Goal: Transaction & Acquisition: Subscribe to service/newsletter

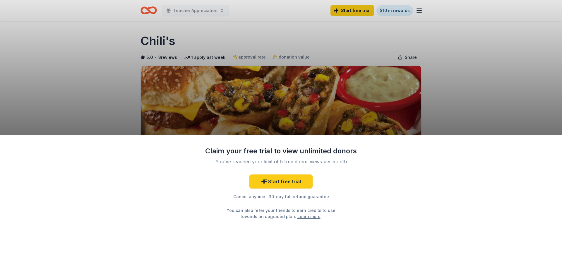
click at [475, 61] on div "Claim your free trial to view unlimited donors You've reached your limit of 5 f…" at bounding box center [281, 134] width 562 height 269
click at [477, 110] on div "Claim your free trial to view unlimited donors You've reached your limit of 5 f…" at bounding box center [281, 134] width 562 height 269
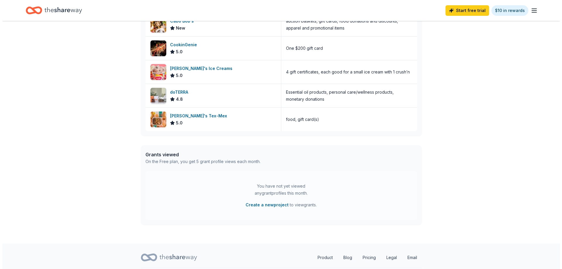
scroll to position [203, 0]
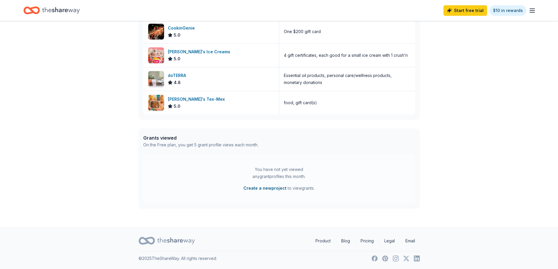
click at [269, 189] on button "Create a new project" at bounding box center [264, 188] width 43 height 7
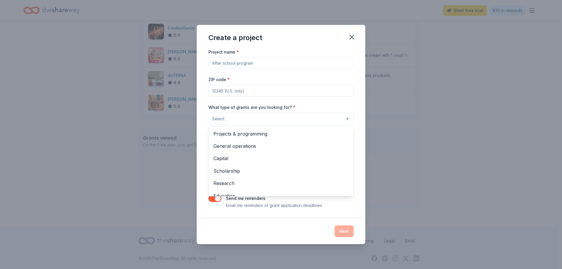
click at [276, 113] on button "Select" at bounding box center [281, 119] width 145 height 12
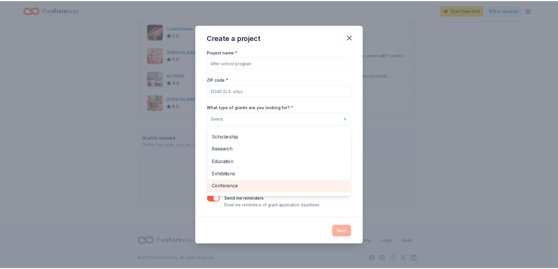
scroll to position [69, 0]
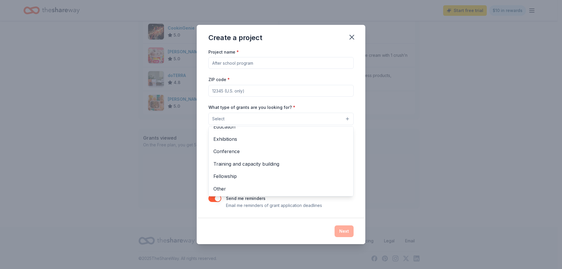
click at [242, 221] on div "Create a project Project name * ZIP code * What type of grants are you looking …" at bounding box center [281, 134] width 169 height 219
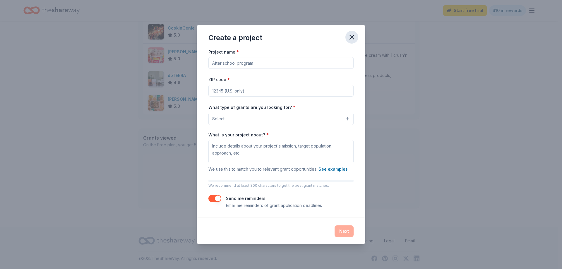
click at [356, 33] on icon "button" at bounding box center [352, 37] width 8 height 8
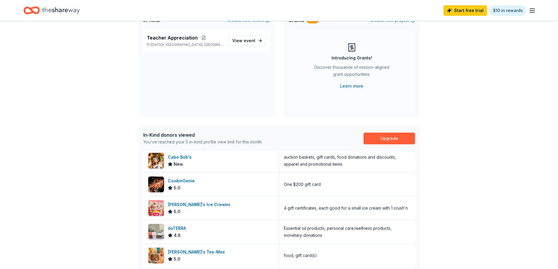
scroll to position [0, 0]
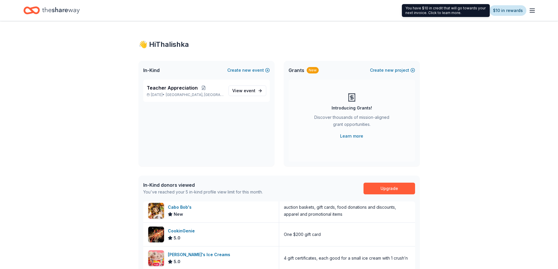
click at [512, 11] on link "$10 in rewards" at bounding box center [507, 10] width 37 height 11
click at [497, 10] on link "$10 in rewards" at bounding box center [507, 10] width 37 height 11
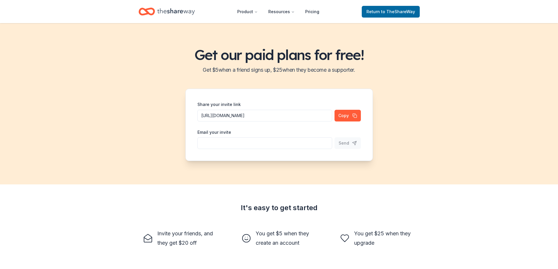
click at [497, 10] on header "Product Resources Pricing Return to TheShareWay" at bounding box center [279, 11] width 558 height 23
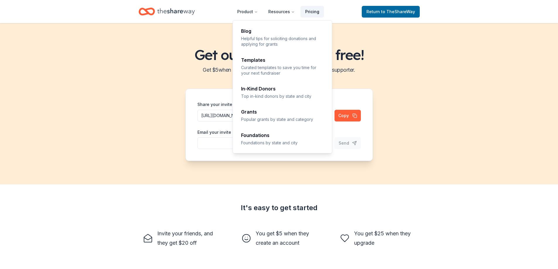
click at [311, 9] on link "Pricing" at bounding box center [312, 12] width 23 height 12
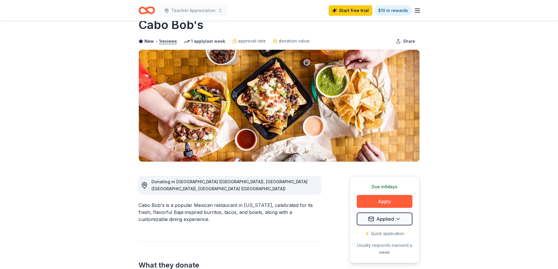
scroll to position [29, 0]
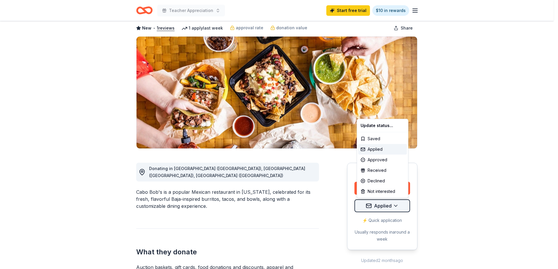
click at [382, 202] on html "Teacher Appreciation Start free trial $10 in rewards Due in 6 days Share Cabo B…" at bounding box center [279, 105] width 558 height 269
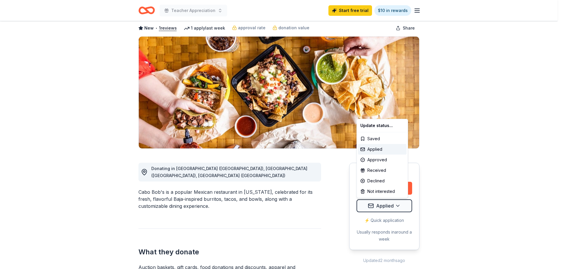
click at [319, 214] on html "Teacher Appreciation Start free trial $10 in rewards Due in 6 days Share Cabo B…" at bounding box center [281, 105] width 562 height 269
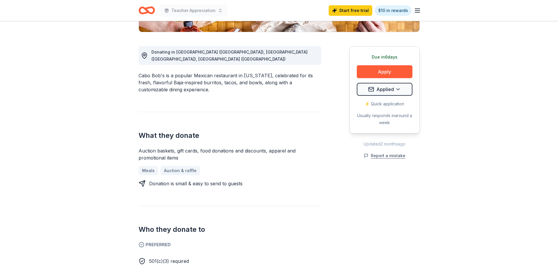
scroll to position [146, 0]
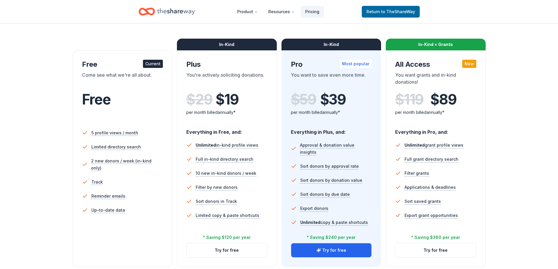
scroll to position [88, 0]
